Goal: Transaction & Acquisition: Book appointment/travel/reservation

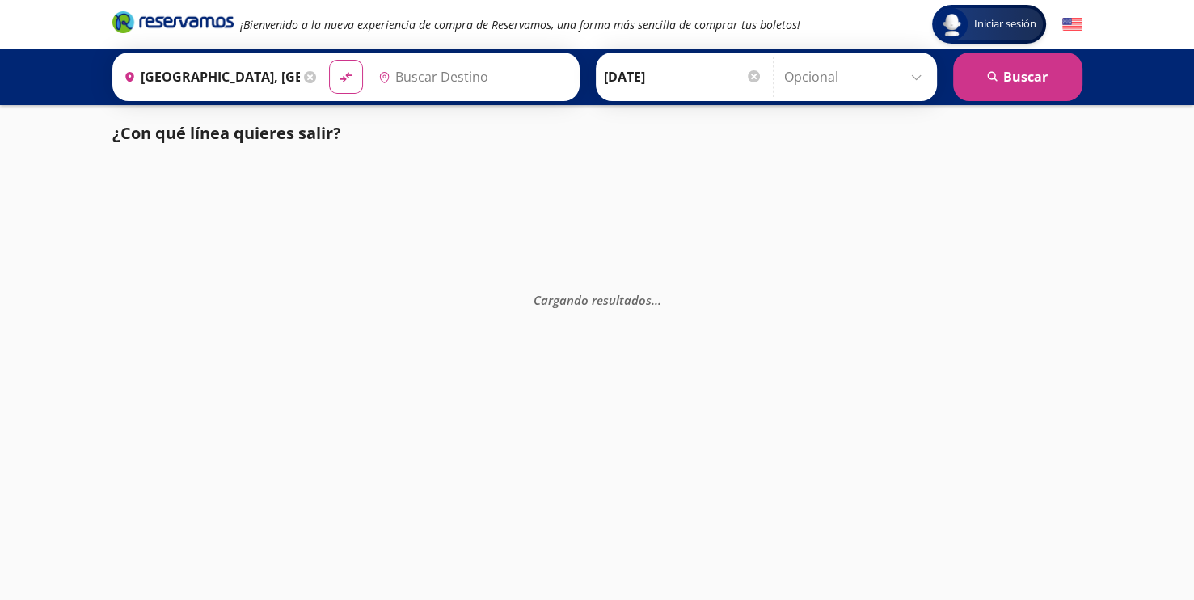
type input "Uruapan, [GEOGRAPHIC_DATA]"
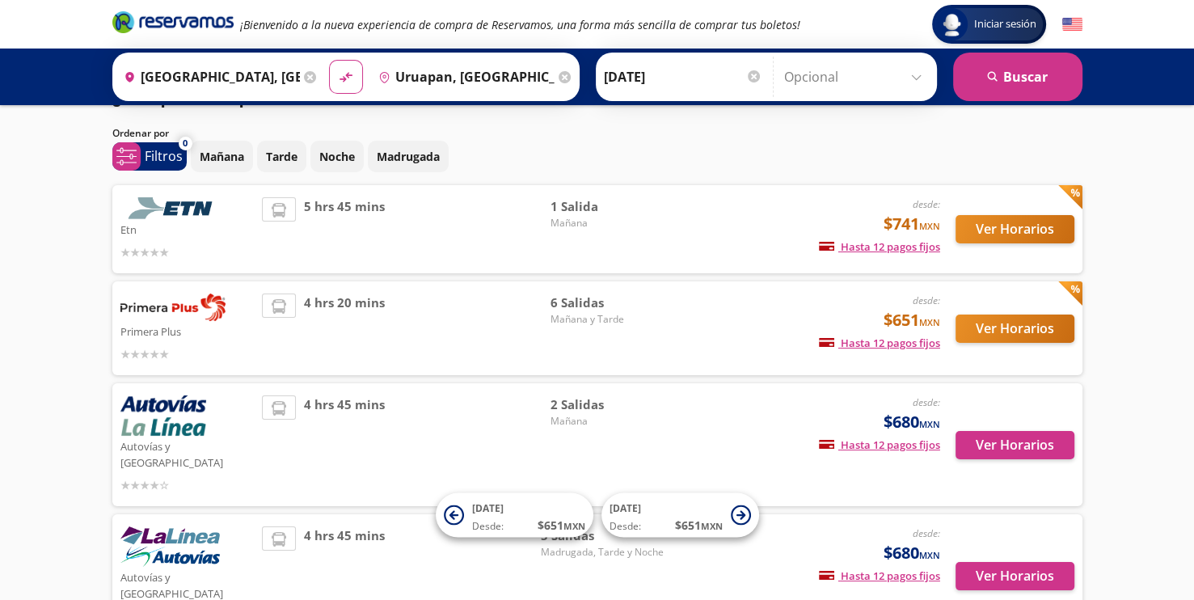
scroll to position [33, 0]
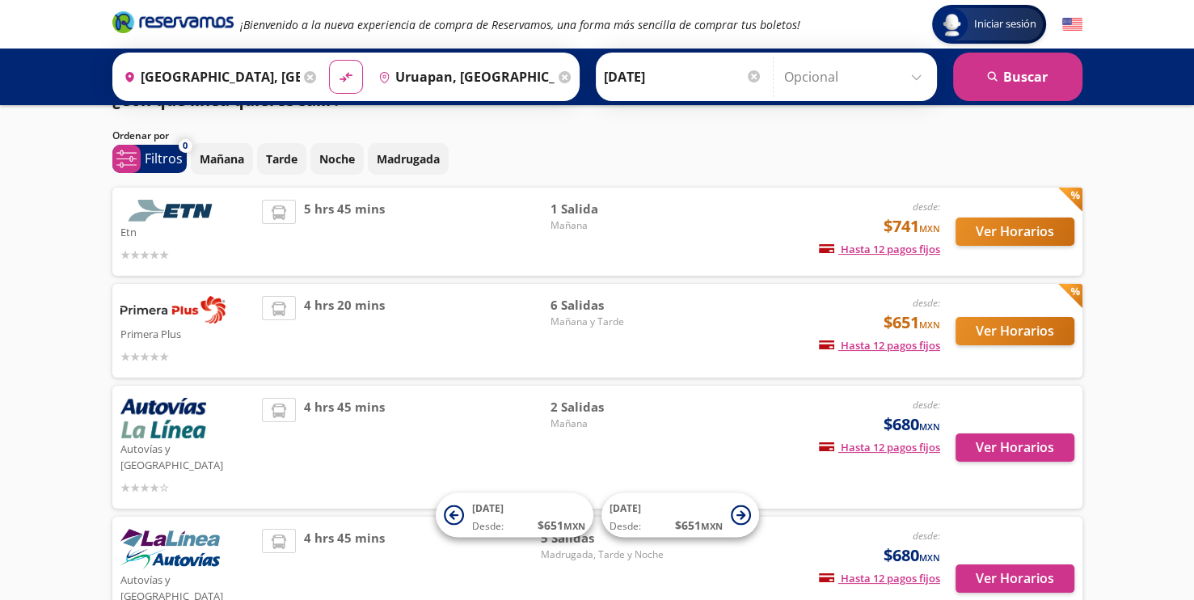
click at [489, 322] on div "4 hrs 20 mins" at bounding box center [406, 331] width 289 height 70
click at [169, 311] on img at bounding box center [172, 309] width 105 height 27
click at [972, 320] on button "Ver Horarios" at bounding box center [1014, 331] width 119 height 28
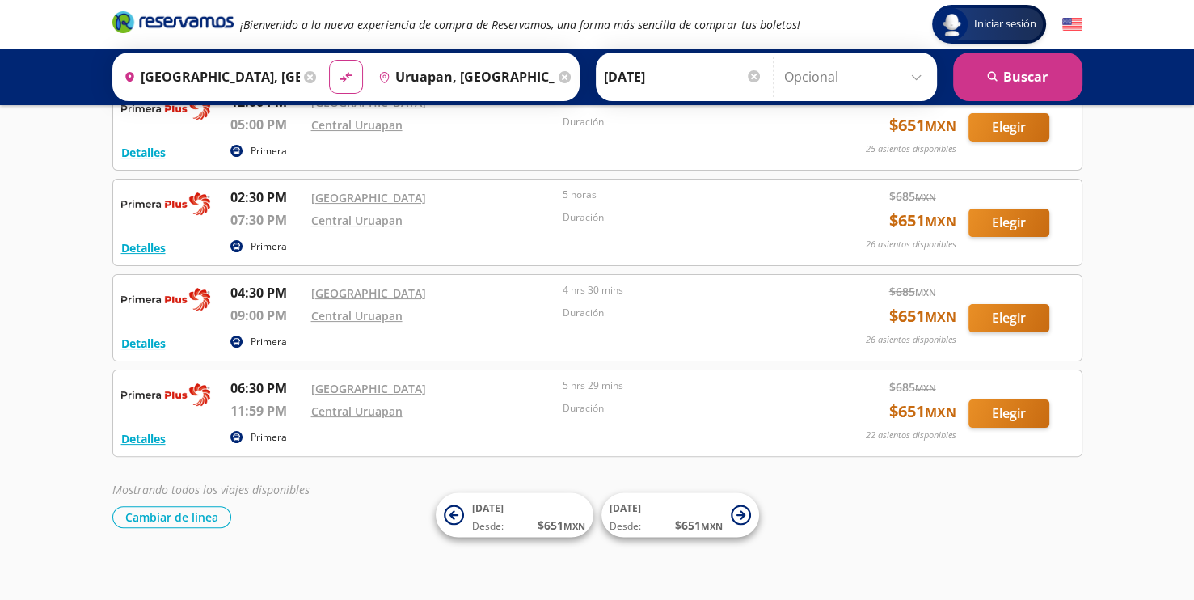
scroll to position [301, 0]
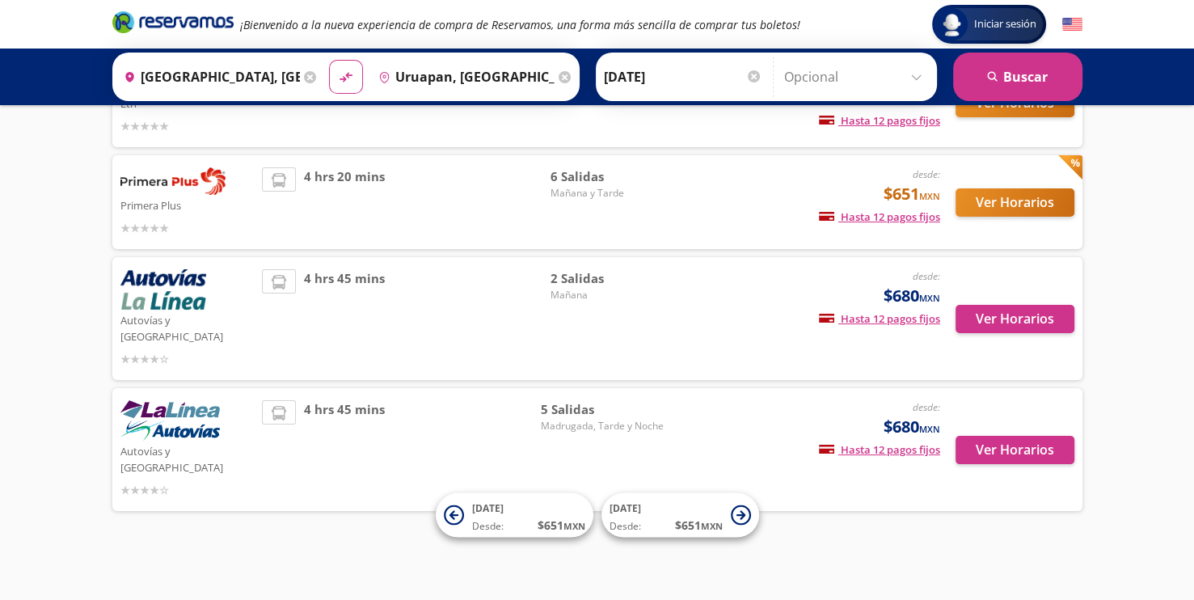
scroll to position [33, 0]
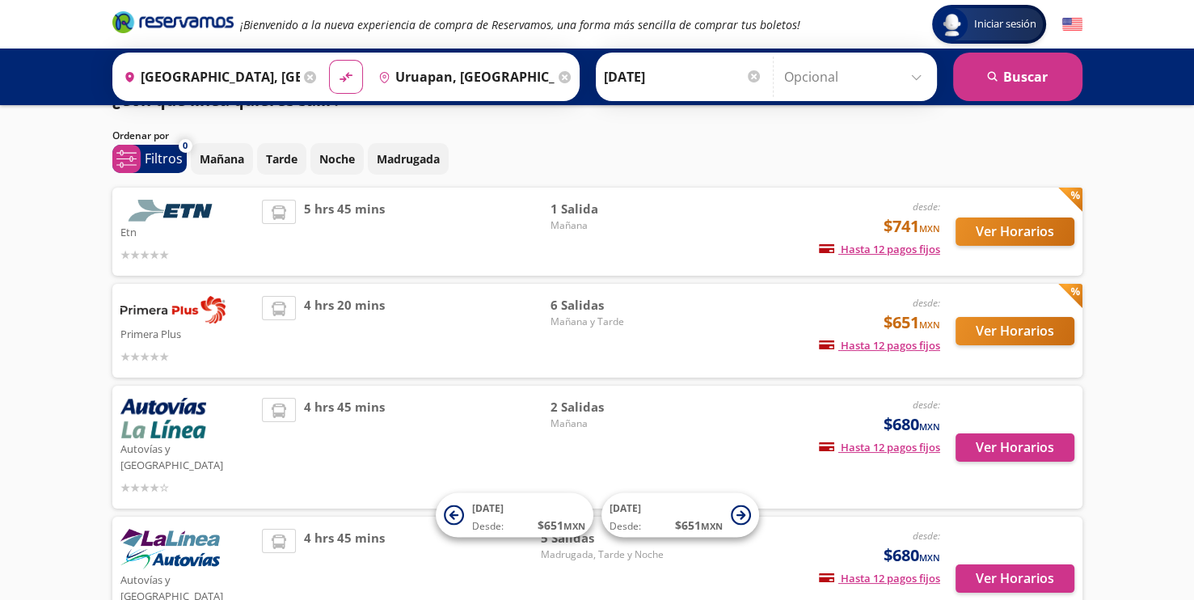
click at [167, 409] on img at bounding box center [163, 418] width 86 height 40
click at [1013, 436] on button "Ver Horarios" at bounding box center [1014, 447] width 119 height 28
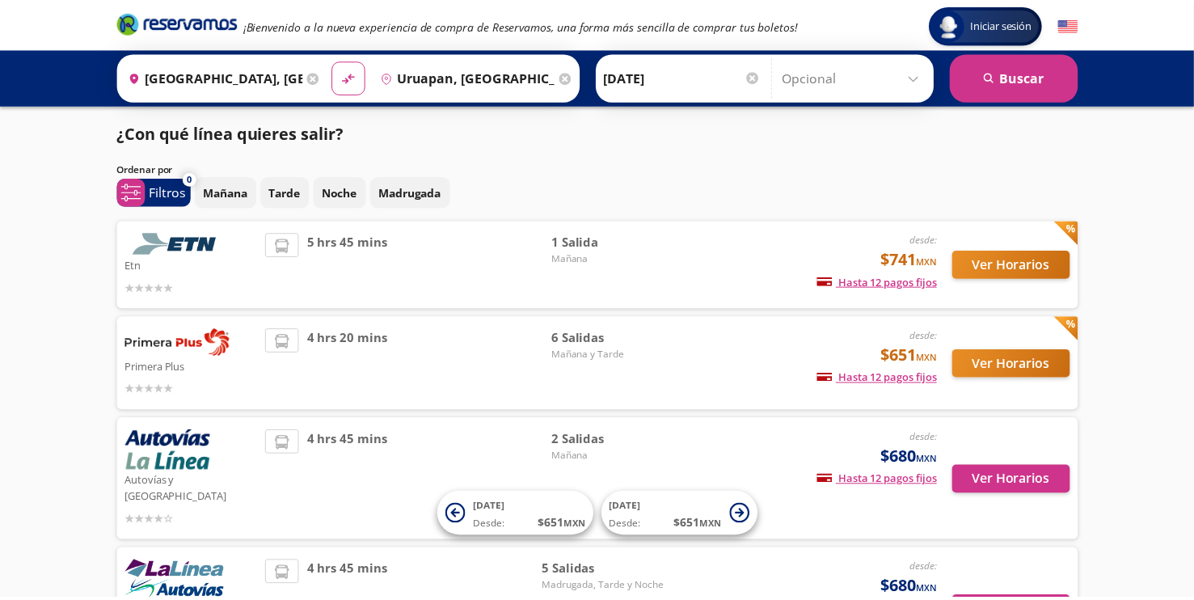
scroll to position [33, 0]
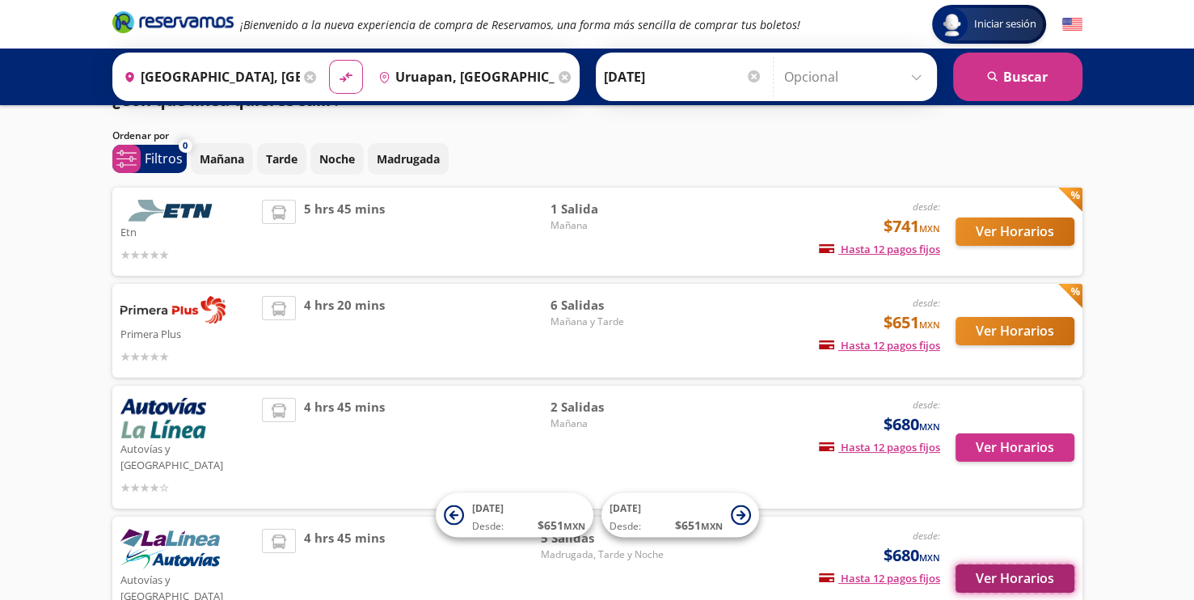
click at [975, 564] on button "Ver Horarios" at bounding box center [1014, 578] width 119 height 28
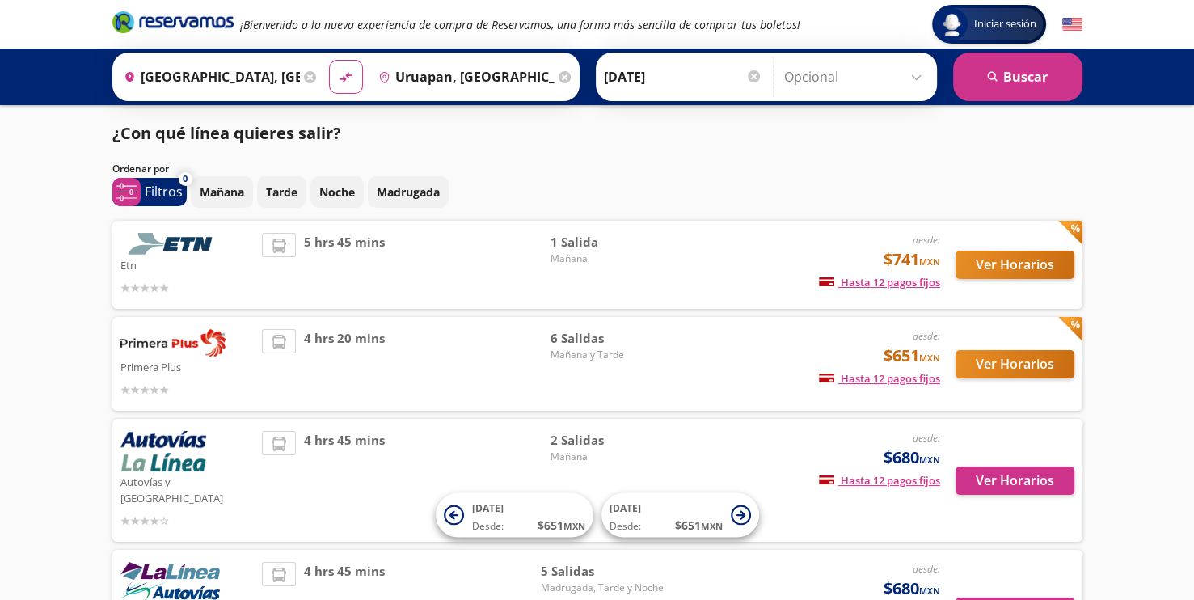
scroll to position [33, 0]
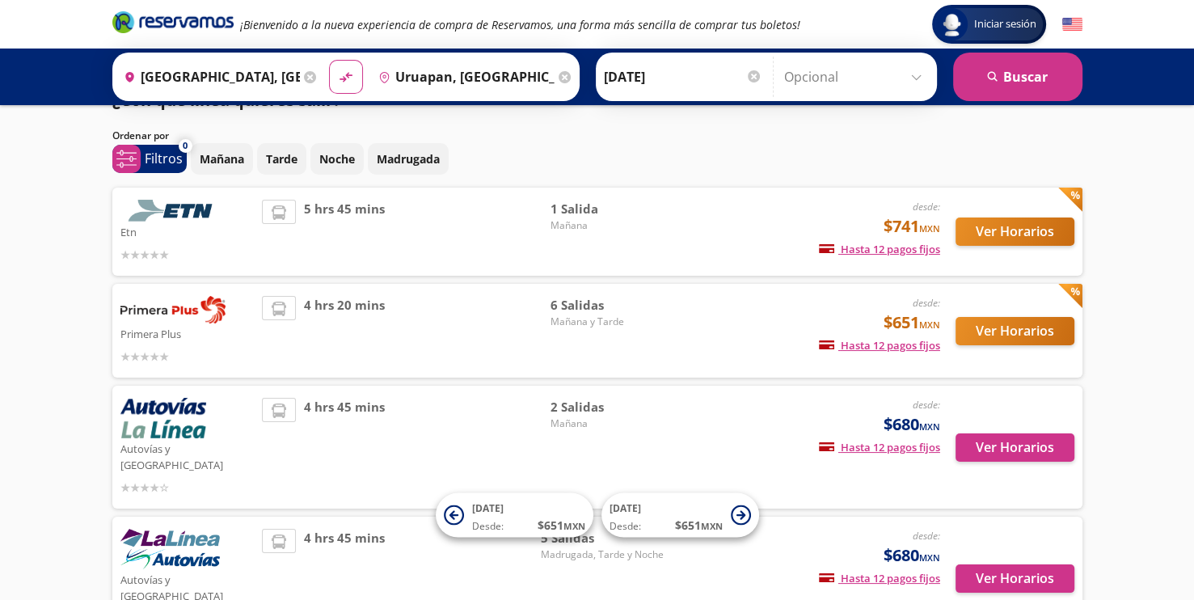
click at [200, 208] on img at bounding box center [172, 211] width 105 height 22
click at [999, 229] on button "Ver Horarios" at bounding box center [1014, 231] width 119 height 28
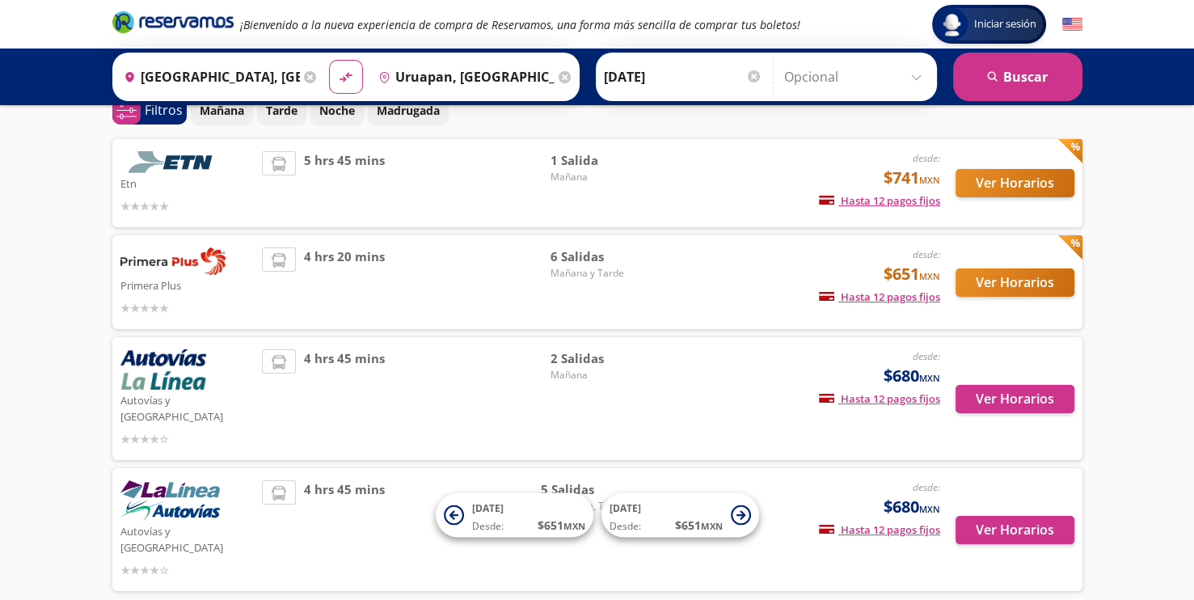
scroll to position [129, 0]
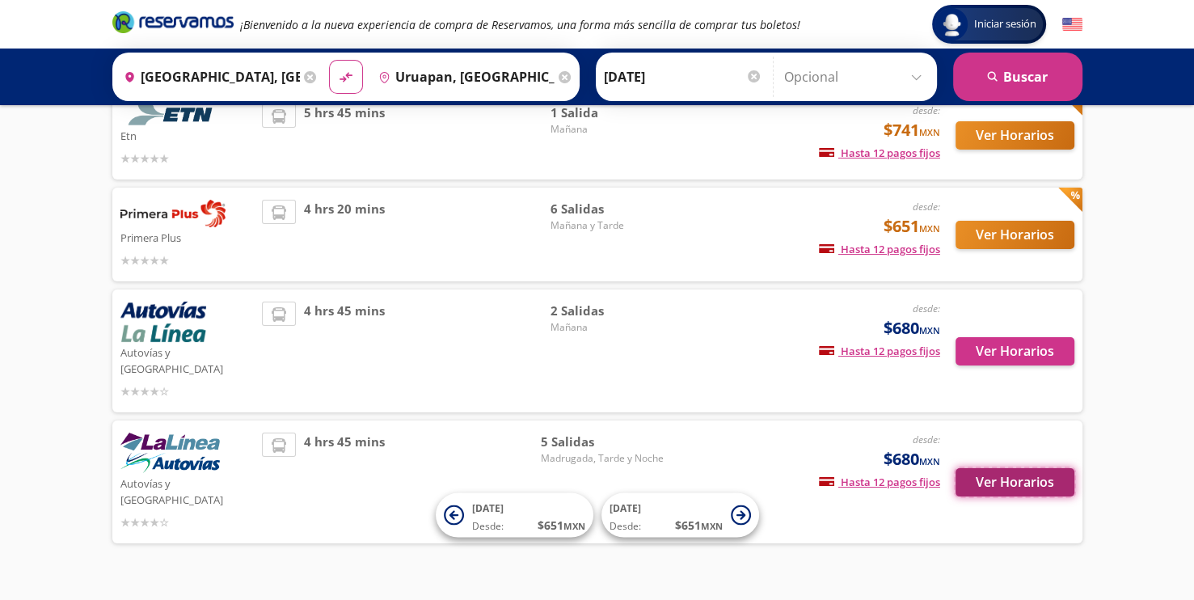
click at [1014, 468] on button "Ver Horarios" at bounding box center [1014, 482] width 119 height 28
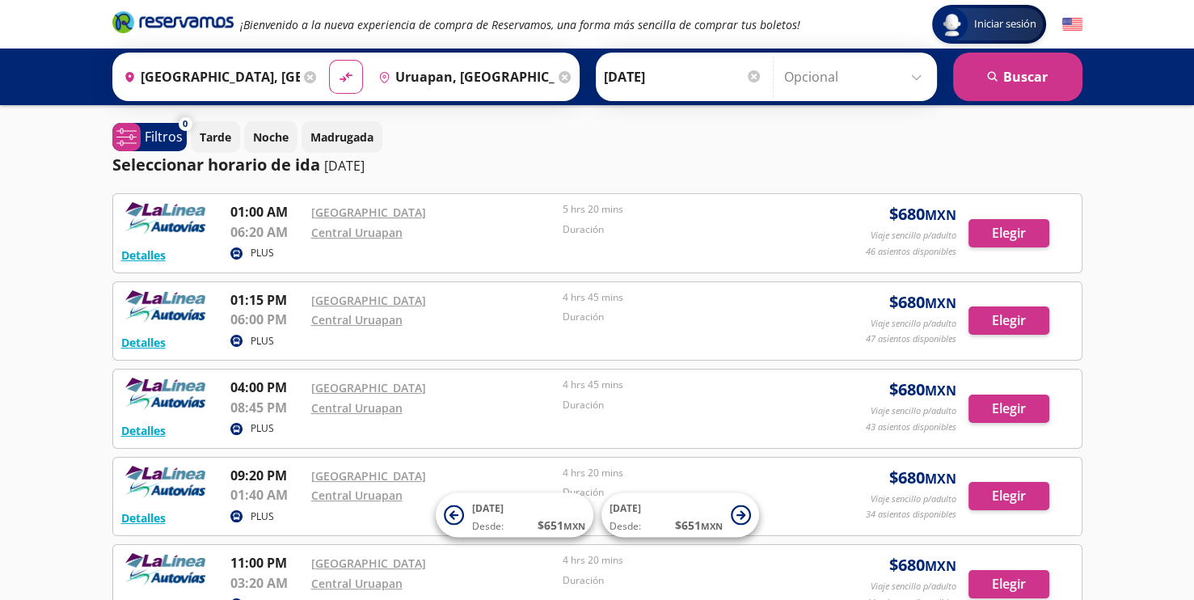
scroll to position [129, 0]
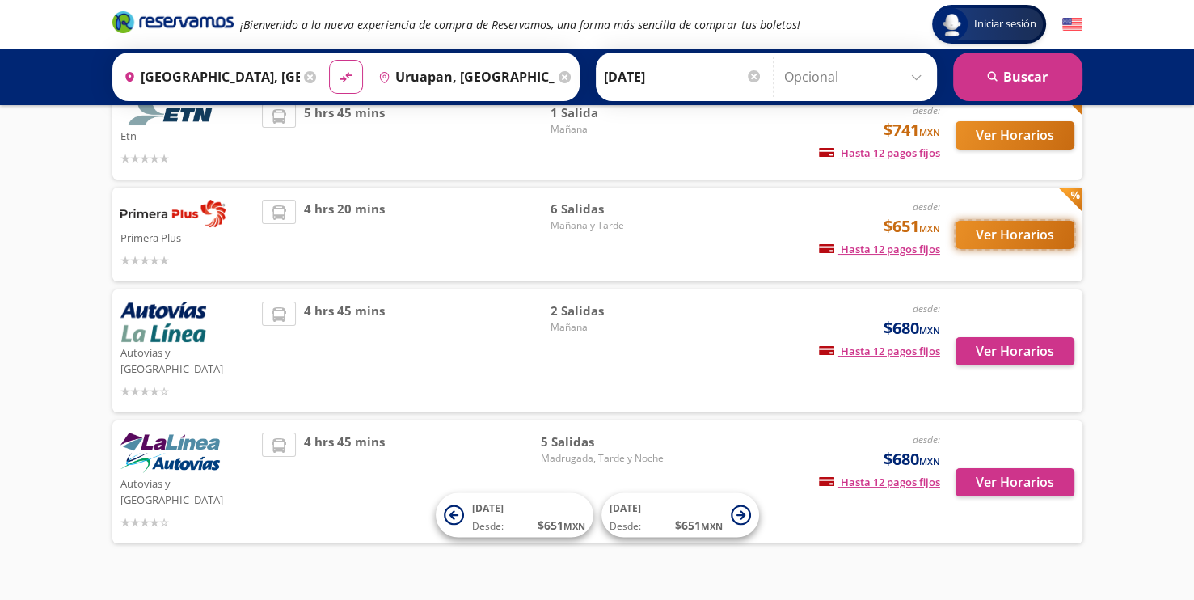
click at [979, 244] on button "Ver Horarios" at bounding box center [1014, 235] width 119 height 28
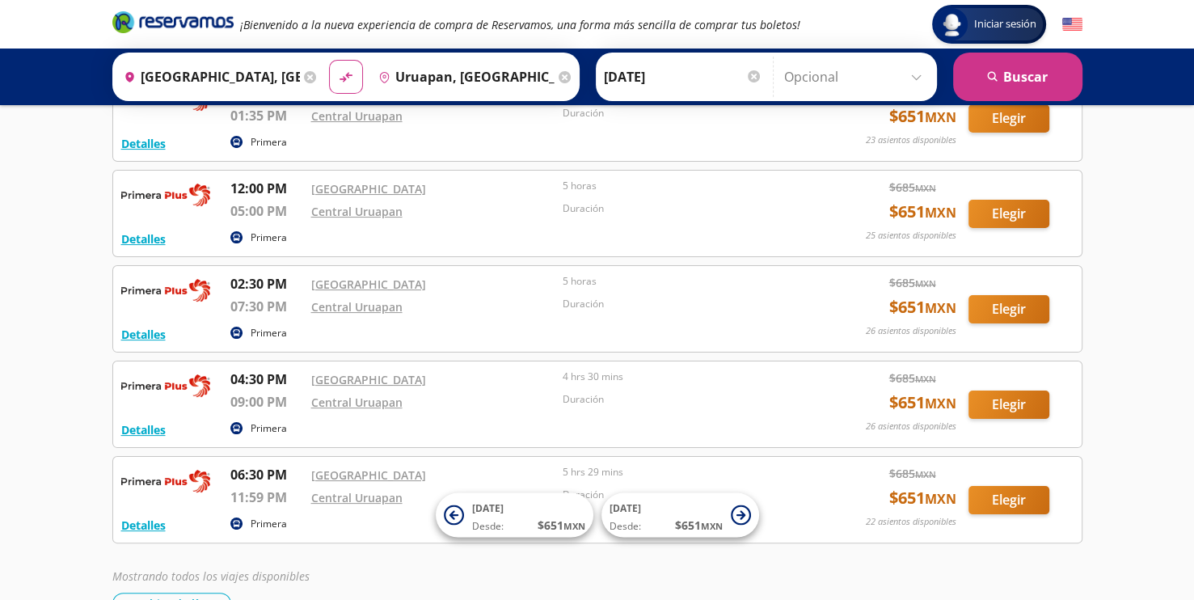
scroll to position [217, 0]
